Goal: Navigation & Orientation: Find specific page/section

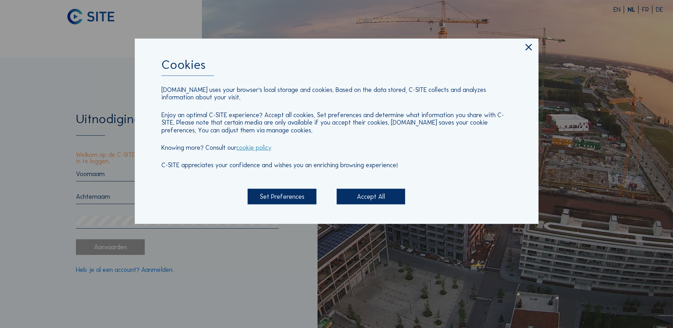
click at [372, 199] on div "Accept All" at bounding box center [371, 196] width 68 height 15
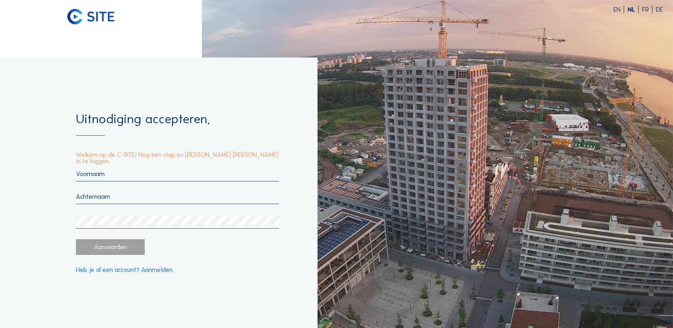
click at [98, 172] on input "text" at bounding box center [177, 174] width 203 height 8
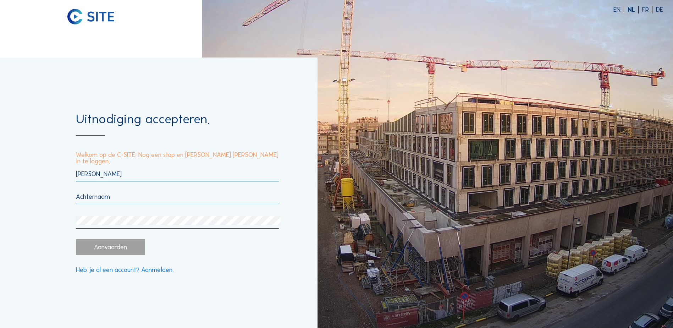
type input "[PERSON_NAME]"
type input "Vulsteke"
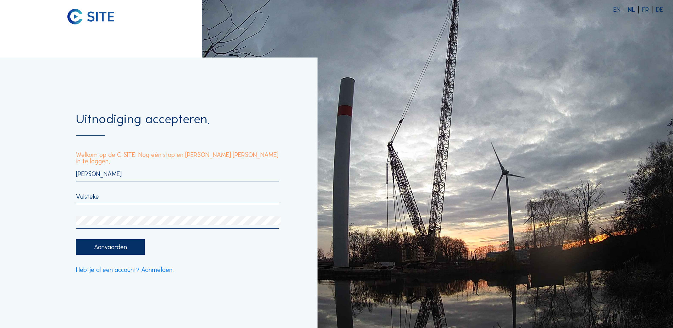
click at [111, 242] on div "Aanvaarden" at bounding box center [110, 246] width 68 height 15
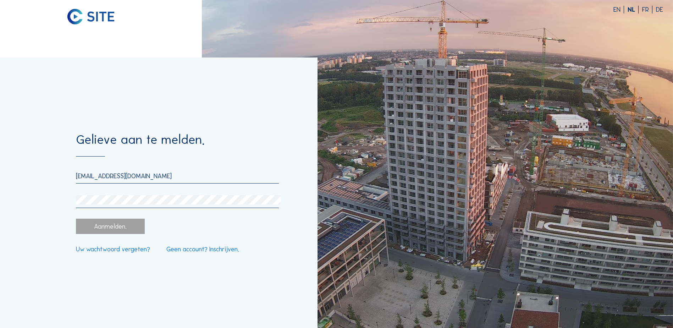
click at [92, 206] on div at bounding box center [177, 201] width 203 height 13
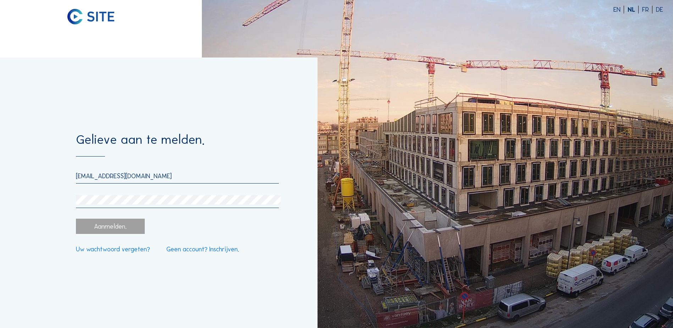
click at [88, 230] on div "Aanmelden." at bounding box center [110, 226] width 68 height 15
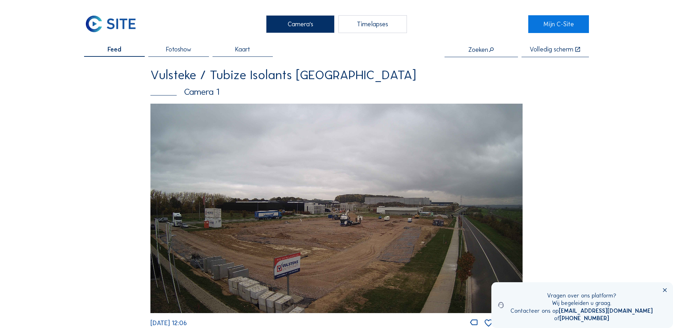
scroll to position [35, 0]
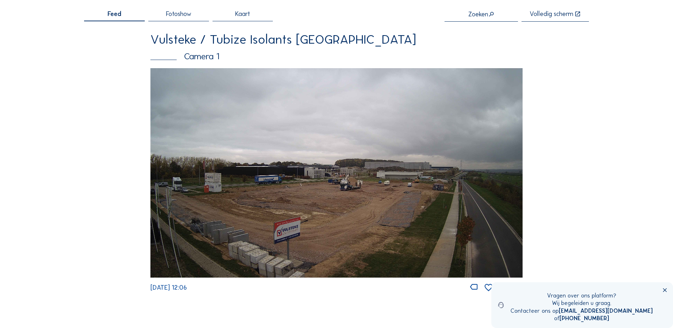
click at [366, 201] on img at bounding box center [336, 172] width 372 height 209
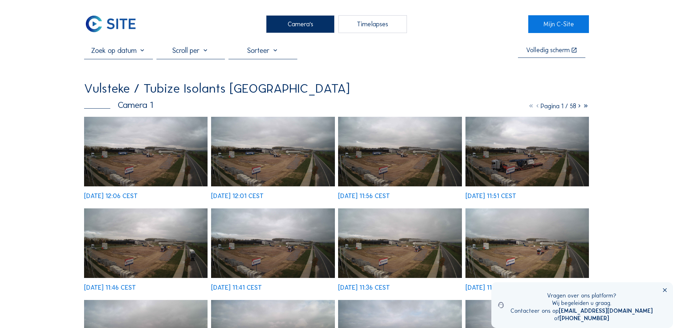
click at [131, 147] on img at bounding box center [145, 152] width 123 height 70
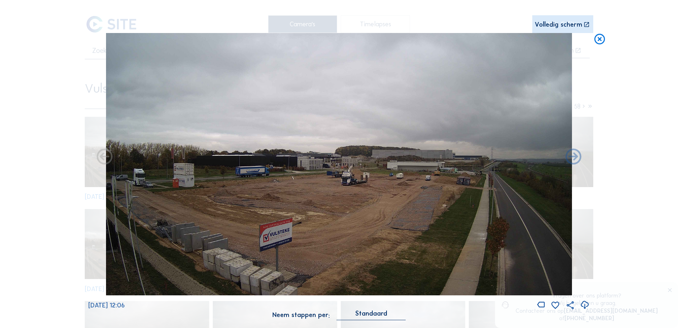
click at [564, 23] on div "Volledig scherm" at bounding box center [559, 24] width 48 height 7
